Goal: Check status

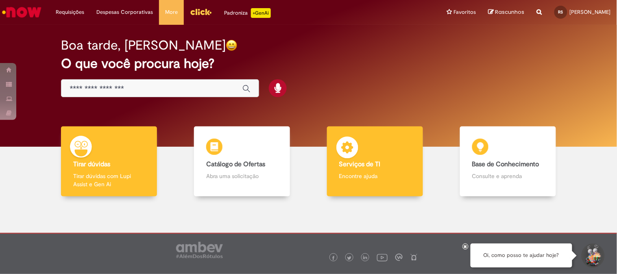
click at [352, 165] on b "Serviços de TI" at bounding box center [359, 164] width 41 height 8
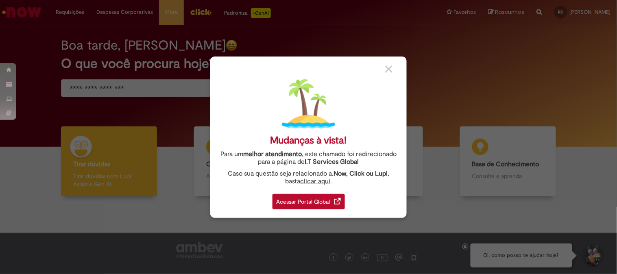
drag, startPoint x: 290, startPoint y: 204, endPoint x: 303, endPoint y: 193, distance: 17.1
click at [289, 204] on div "Acessar Portal Global" at bounding box center [309, 201] width 72 height 15
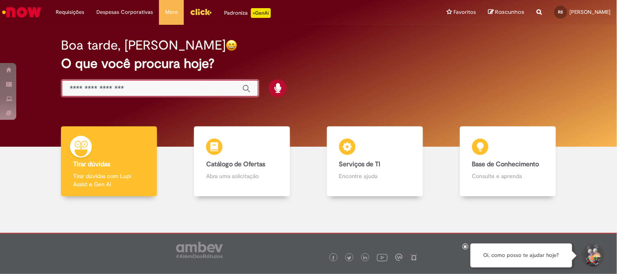
click at [110, 87] on input "Basta digitar aqui" at bounding box center [152, 88] width 164 height 9
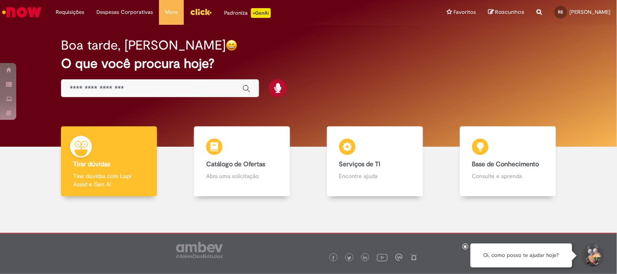
click at [201, 14] on img "Menu Cabeçalho" at bounding box center [201, 12] width 22 height 12
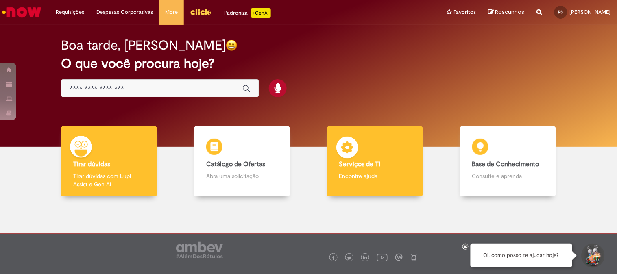
click at [356, 165] on b "Serviços de TI" at bounding box center [359, 164] width 41 height 8
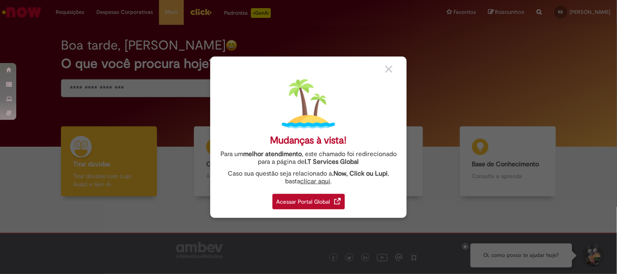
click at [385, 68] on div "Mudanças à vista! Para um melhor atendimento , este chamado foi redirecionado p…" at bounding box center [308, 137] width 196 height 161
click at [310, 198] on div "Acessar Portal Global" at bounding box center [309, 201] width 72 height 15
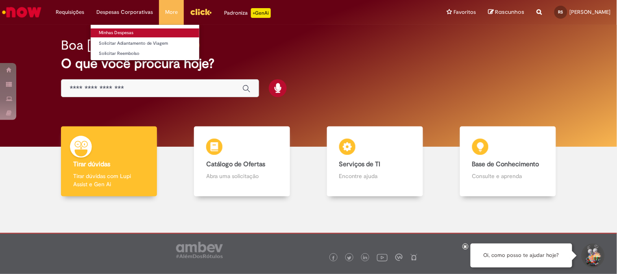
click at [113, 31] on link "Minhas Despesas" at bounding box center [145, 32] width 109 height 9
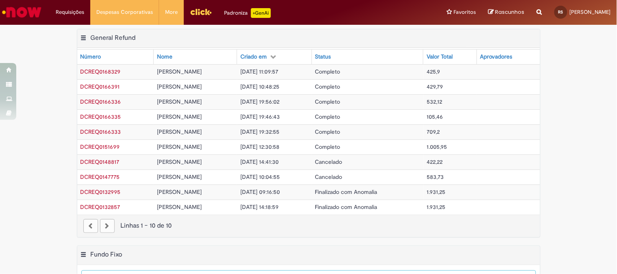
click at [106, 72] on span "DCREQ0168329" at bounding box center [101, 71] width 40 height 7
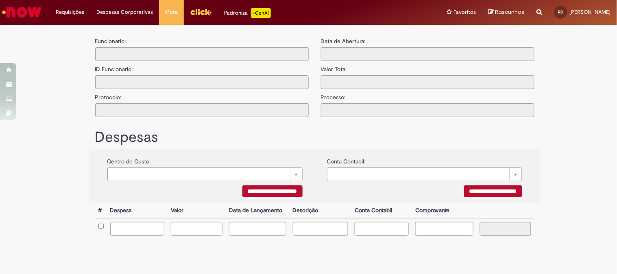
type input "**********"
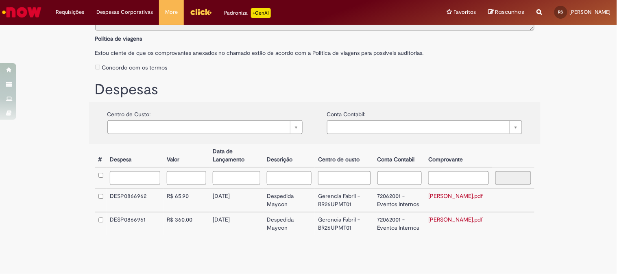
scroll to position [144, 0]
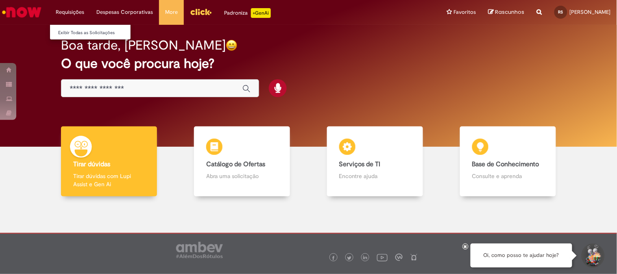
click at [68, 13] on li "Requisições Exibir Todas as Solicitações" at bounding box center [70, 12] width 41 height 24
click at [75, 33] on link "Exibir Todas as Solicitações" at bounding box center [94, 32] width 89 height 9
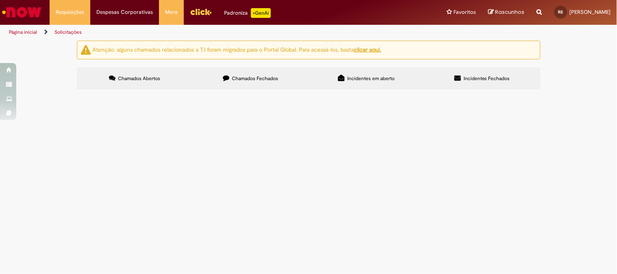
drag, startPoint x: 372, startPoint y: 80, endPoint x: 389, endPoint y: 78, distance: 17.2
click at [373, 80] on span "Incidentes em aberto" at bounding box center [370, 78] width 47 height 7
click at [255, 79] on span "Chamados Fechados" at bounding box center [255, 78] width 46 height 7
click at [0, 0] on span "Dúvidas Trabalhistas" at bounding box center [0, 0] width 0 height 0
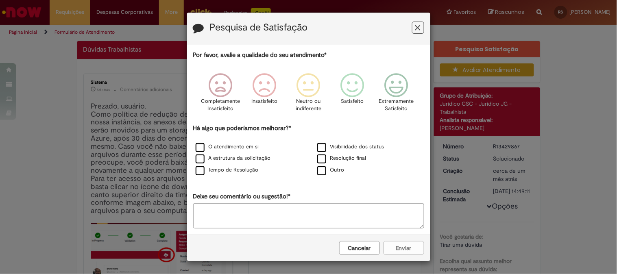
drag, startPoint x: 414, startPoint y: 29, endPoint x: 379, endPoint y: 32, distance: 34.3
click at [415, 29] on icon "Feedback" at bounding box center [417, 28] width 5 height 9
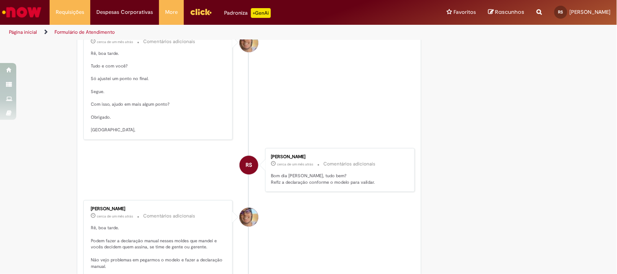
scroll to position [678, 0]
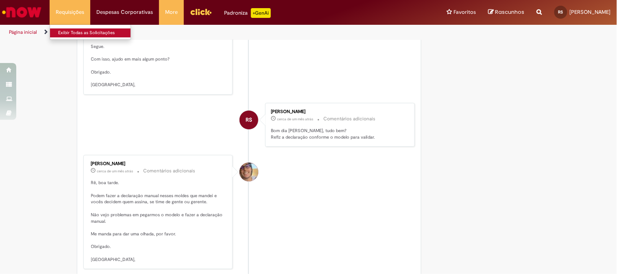
click at [72, 31] on link "Exibir Todas as Solicitações" at bounding box center [94, 32] width 89 height 9
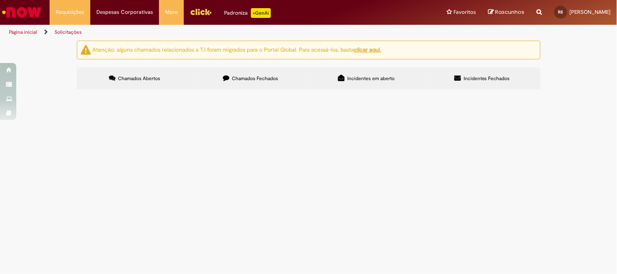
click at [251, 75] on label "Chamados Fechados" at bounding box center [251, 79] width 116 height 22
click at [0, 0] on span "Bom dia, tudo bem? Pretendemos recontratar o ex colaborador acima, poderia chec…" at bounding box center [0, 0] width 0 height 0
click at [0, 0] on span "Boa tarde, tudo bem? Estamos com um funcionário que está afastado desde dia 01/…" at bounding box center [0, 0] width 0 height 0
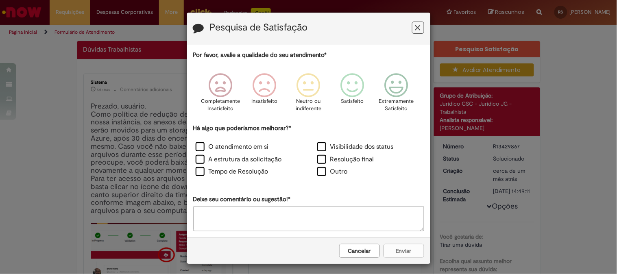
drag, startPoint x: 413, startPoint y: 30, endPoint x: 281, endPoint y: 31, distance: 132.2
click at [415, 30] on icon "Feedback" at bounding box center [417, 28] width 5 height 9
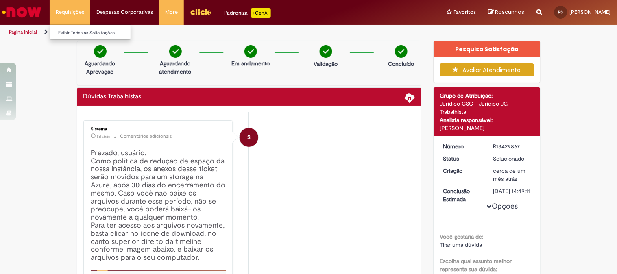
click at [72, 11] on li "Requisições Exibir Todas as Solicitações" at bounding box center [70, 12] width 41 height 24
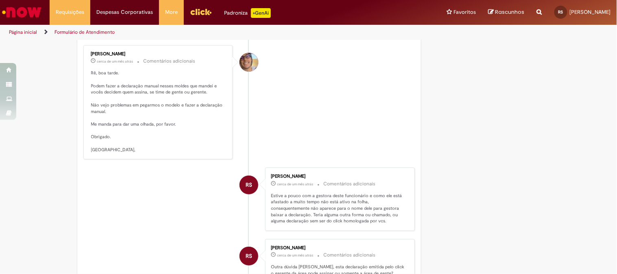
scroll to position [742, 0]
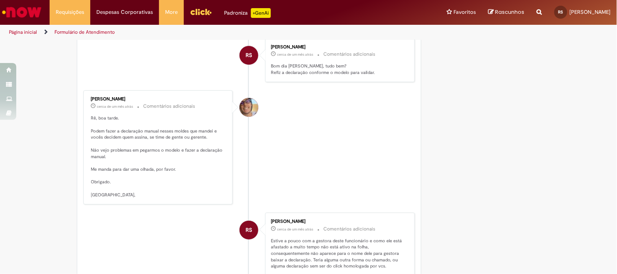
click at [365, 124] on li "Pedro Henrique De Oliveira Alves cerca de um mês atrás cerca de um mês atrás Co…" at bounding box center [249, 147] width 332 height 114
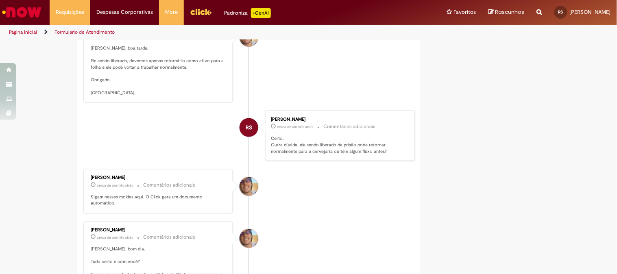
scroll to position [1014, 0]
